Goal: Transaction & Acquisition: Book appointment/travel/reservation

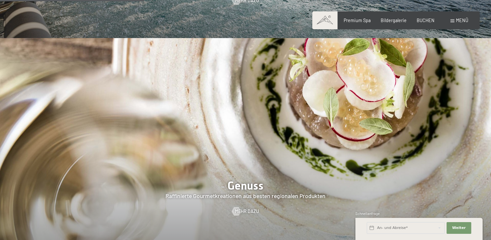
scroll to position [974, 0]
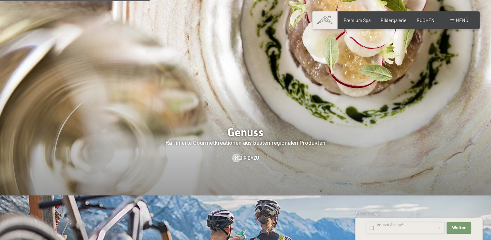
click at [382, 230] on input "text" at bounding box center [406, 228] width 78 height 12
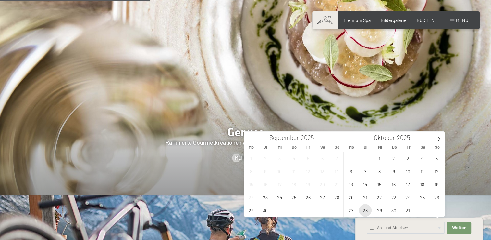
click at [366, 209] on span "28" at bounding box center [365, 210] width 13 height 13
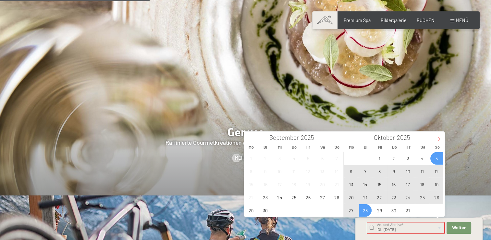
click at [438, 141] on span at bounding box center [439, 136] width 11 height 11
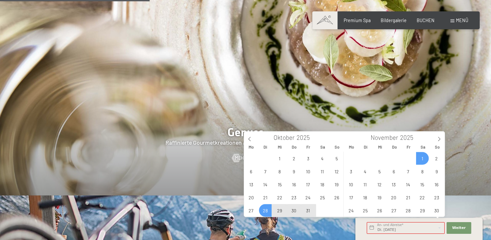
click at [422, 162] on span "1" at bounding box center [422, 158] width 13 height 13
type input "Di. 28.10.2025 - Sa. 01.11.2025"
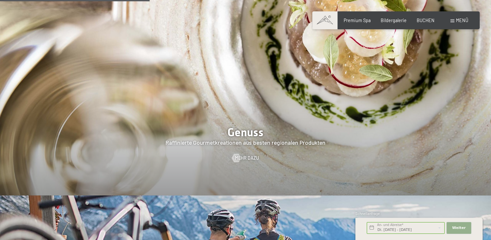
click at [454, 232] on button "Weiter Adressfelder ausblenden" at bounding box center [459, 228] width 25 height 12
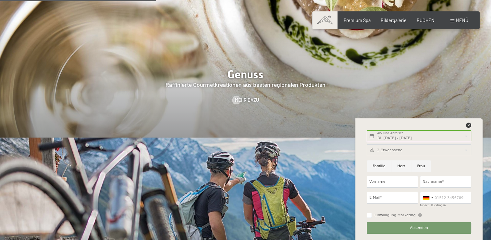
scroll to position [1072, 0]
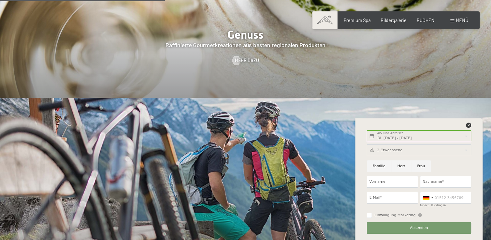
click at [426, 23] on div "BUCHEN" at bounding box center [426, 20] width 18 height 6
click at [426, 20] on span "BUCHEN" at bounding box center [426, 20] width 18 height 6
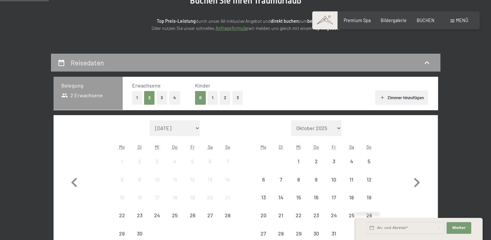
scroll to position [130, 0]
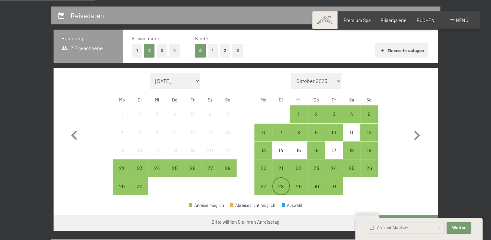
click at [280, 187] on div "28" at bounding box center [281, 192] width 16 height 16
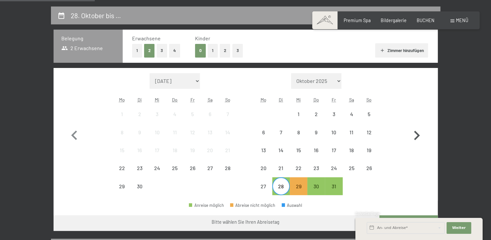
click at [417, 135] on icon "button" at bounding box center [417, 135] width 19 height 19
select select "2025-10-01"
select select "2025-11-01"
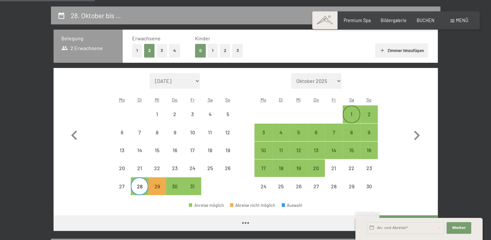
click at [352, 115] on div "1" at bounding box center [352, 119] width 16 height 16
select select "2025-10-01"
select select "2025-11-01"
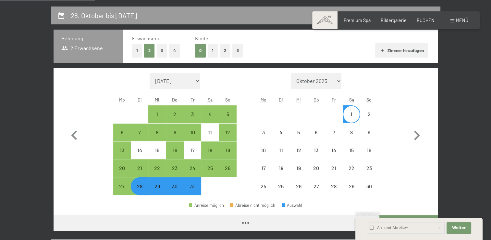
select select "2025-10-01"
select select "2025-11-01"
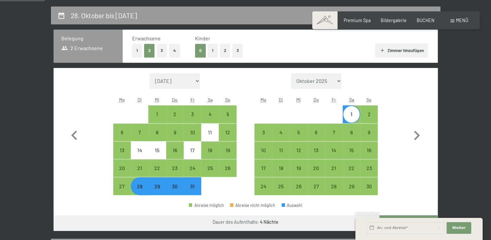
scroll to position [260, 0]
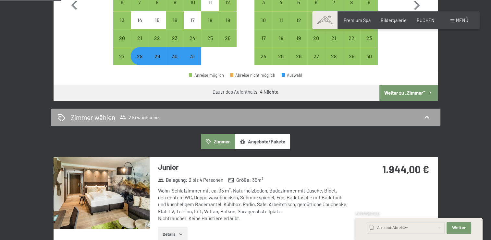
click at [185, 123] on div "Zimmer wählen 2 Erwachsene" at bounding box center [246, 117] width 390 height 18
select select "2025-10-01"
select select "2025-11-01"
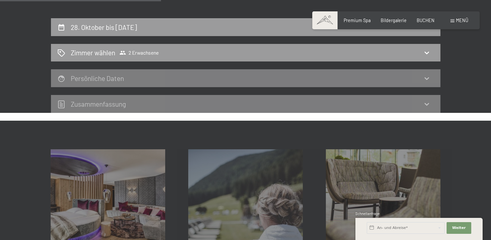
scroll to position [71, 0]
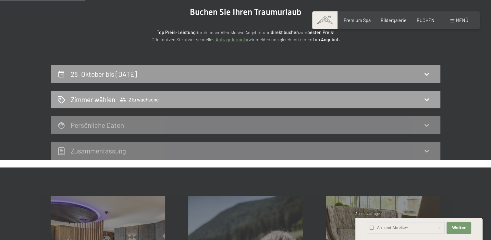
click at [213, 98] on div "Zimmer wählen 2 Erwachsene" at bounding box center [245, 99] width 377 height 9
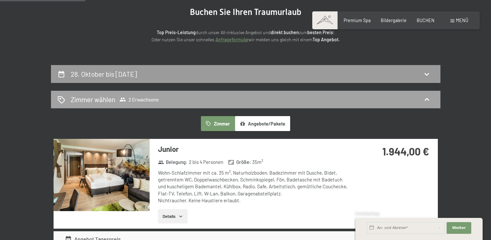
click at [425, 98] on icon at bounding box center [427, 99] width 8 height 8
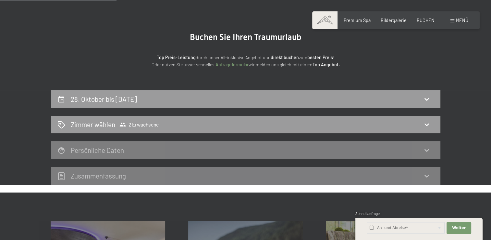
scroll to position [97, 0]
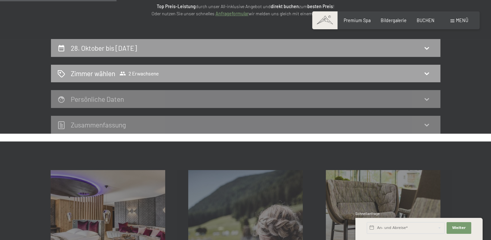
click at [155, 72] on span "2 Erwachsene" at bounding box center [139, 73] width 39 height 6
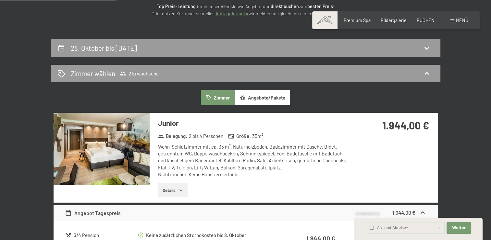
click at [213, 96] on button "Zimmer" at bounding box center [218, 97] width 34 height 15
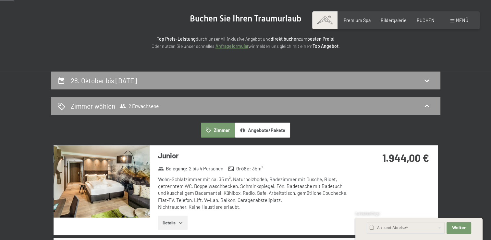
scroll to position [0, 0]
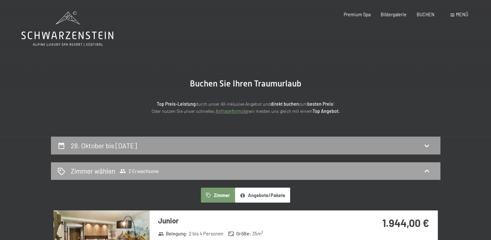
click at [427, 172] on icon at bounding box center [427, 171] width 8 height 8
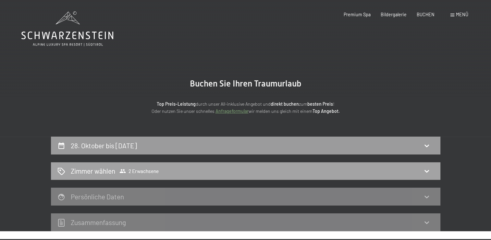
click at [425, 170] on icon at bounding box center [427, 171] width 8 height 8
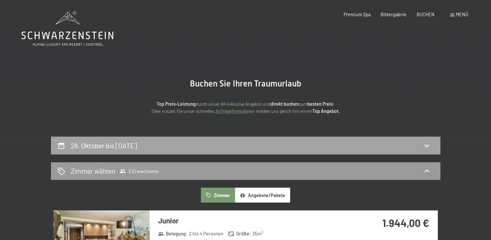
click at [423, 141] on div "28. Oktober bis 1. November 2025" at bounding box center [245, 145] width 377 height 9
select select "2025-10-01"
select select "2025-11-01"
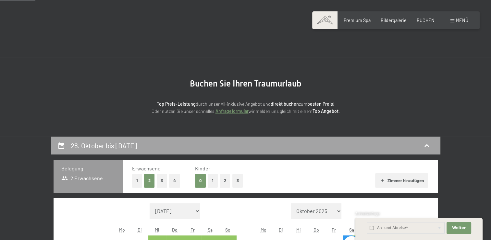
scroll to position [136, 0]
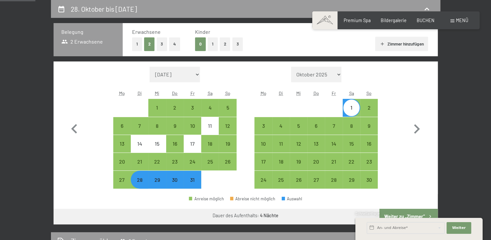
click at [223, 43] on button "2" at bounding box center [225, 43] width 11 height 13
select select "2025-10-01"
select select "2025-11-01"
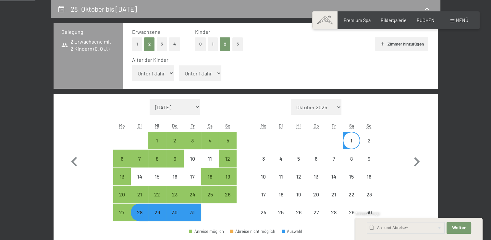
click at [169, 75] on select "Unter 1 Jahr 1 Jahr 2 Jahre 3 Jahre 4 Jahre 5 Jahre 6 Jahre 7 Jahre 8 Jahre 9 J…" at bounding box center [153, 73] width 42 height 16
select select "2025-10-01"
select select "2025-11-01"
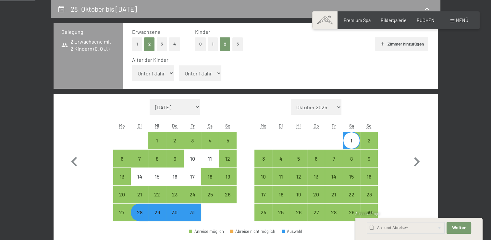
select select "11"
click at [132, 65] on select "Unter 1 Jahr 1 Jahr 2 Jahre 3 Jahre 4 Jahre 5 Jahre 6 Jahre 7 Jahre 8 Jahre 9 J…" at bounding box center [153, 73] width 42 height 16
select select "2025-10-01"
select select "2025-11-01"
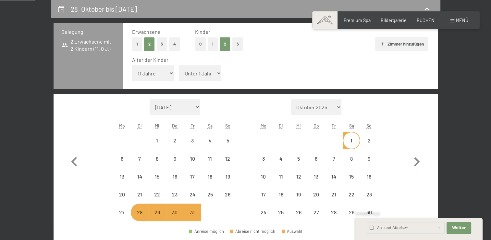
click at [214, 70] on select "Unter 1 Jahr 1 Jahr 2 Jahre 3 Jahre 4 Jahre 5 Jahre 6 Jahre 7 Jahre 8 Jahre 9 J…" at bounding box center [200, 73] width 42 height 16
select select "2025-10-01"
select select "2025-11-01"
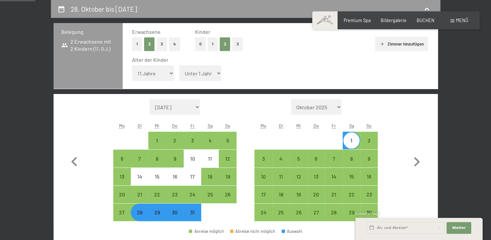
select select "9"
click at [179, 65] on select "Unter 1 Jahr 1 Jahr 2 Jahre 3 Jahre 4 Jahre 5 Jahre 6 Jahre 7 Jahre 8 Jahre 9 J…" at bounding box center [200, 73] width 42 height 16
select select "2025-10-01"
select select "2025-11-01"
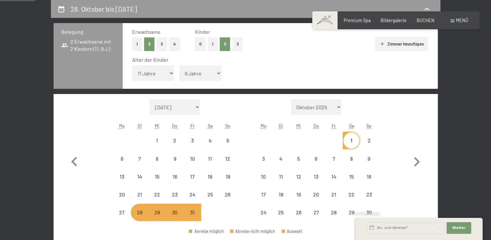
select select "2025-10-01"
select select "2025-11-01"
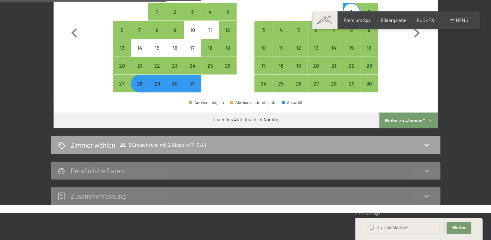
scroll to position [266, 0]
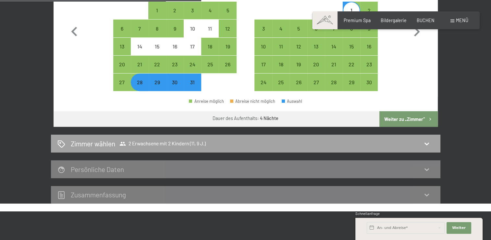
click at [231, 145] on div "Zimmer wählen 2 Erwachsene mit 2 Kindern (11, 9 J.)" at bounding box center [245, 143] width 377 height 9
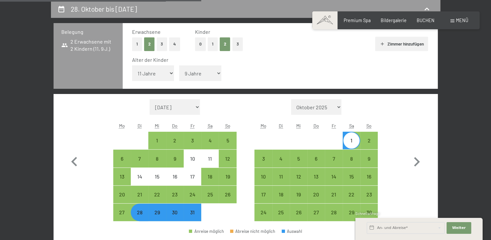
select select "2025-10-01"
select select "2025-11-01"
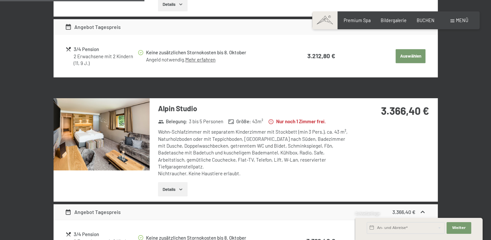
scroll to position [591, 0]
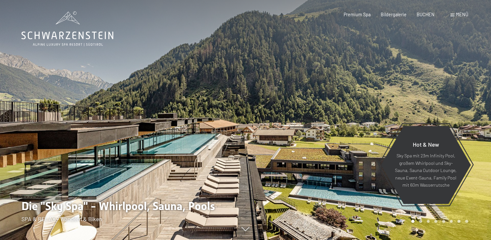
click at [456, 16] on span "Menü" at bounding box center [462, 15] width 12 height 6
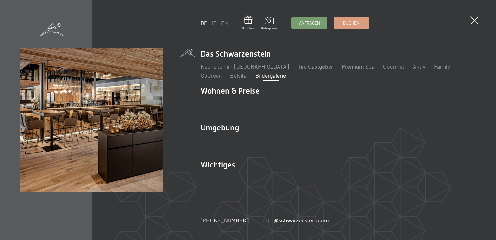
click at [256, 77] on link "Bildergalerie" at bounding box center [271, 75] width 31 height 7
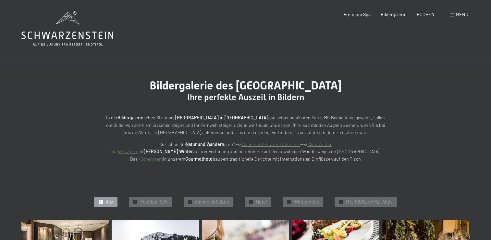
click at [457, 13] on span "Menü" at bounding box center [462, 15] width 12 height 6
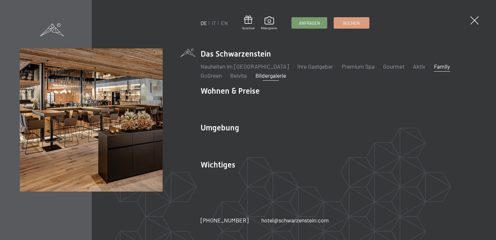
click at [434, 66] on link "Family" at bounding box center [442, 66] width 16 height 7
